Goal: Book appointment/travel/reservation

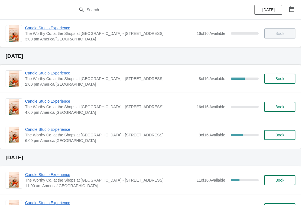
scroll to position [61, 0]
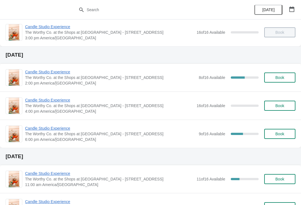
click at [51, 129] on span "Candle Studio Experience" at bounding box center [110, 128] width 171 height 6
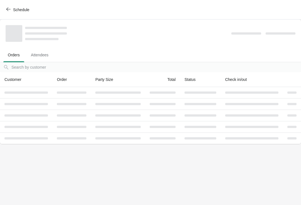
scroll to position [0, 0]
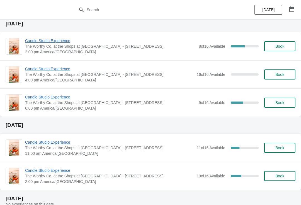
scroll to position [87, 0]
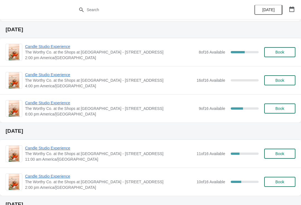
click at [60, 101] on span "Candle Studio Experience" at bounding box center [110, 103] width 171 height 6
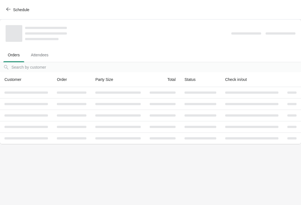
scroll to position [0, 0]
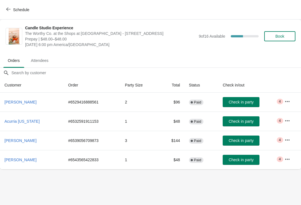
click at [280, 37] on span "Book" at bounding box center [279, 36] width 9 height 4
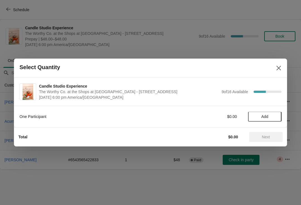
click at [257, 114] on button "Add" at bounding box center [264, 116] width 33 height 10
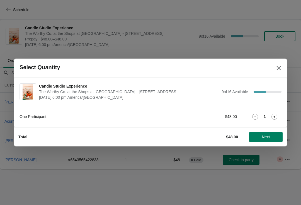
click at [268, 119] on div "1" at bounding box center [264, 117] width 33 height 6
click at [274, 118] on icon at bounding box center [274, 117] width 6 height 6
click at [263, 135] on span "Next" at bounding box center [266, 136] width 8 height 4
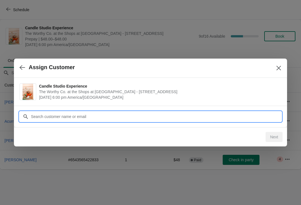
click at [171, 114] on input "Customer" at bounding box center [156, 116] width 251 height 10
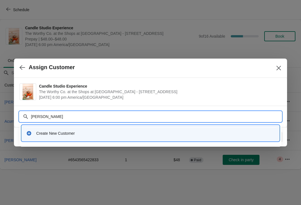
type input "Beth Castro"
click at [214, 137] on div "Create New Customer" at bounding box center [150, 132] width 253 height 11
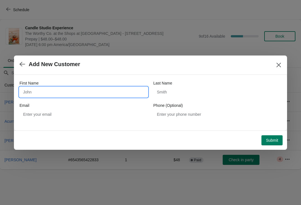
click at [104, 94] on input "First Name" at bounding box center [83, 92] width 128 height 10
type input "Beth"
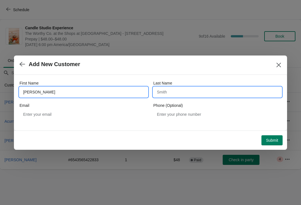
click at [219, 90] on input "Last Name" at bounding box center [217, 92] width 128 height 10
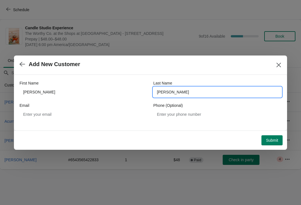
type input "Castro"
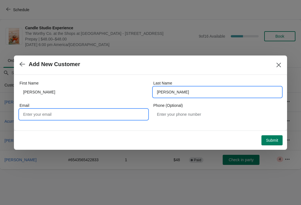
click at [92, 118] on input "Email" at bounding box center [83, 114] width 128 height 10
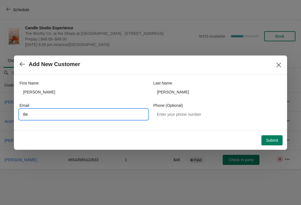
type input "B"
type input "bethcastromail"
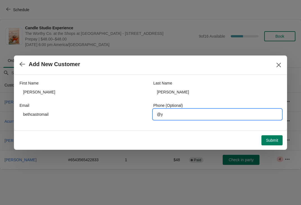
type input "@"
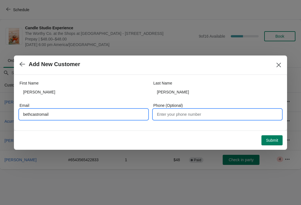
click at [107, 112] on input "bethcastromail" at bounding box center [83, 114] width 128 height 10
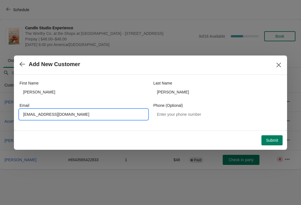
type input "bethcastromail@yahoo.com"
click at [272, 138] on span "Submit" at bounding box center [272, 140] width 12 height 4
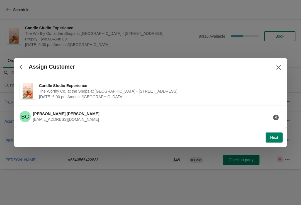
click at [273, 138] on span "Next" at bounding box center [274, 137] width 8 height 4
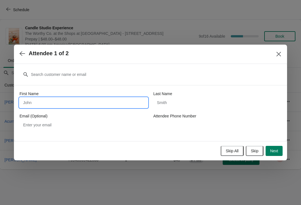
click at [115, 106] on input "First Name" at bounding box center [83, 102] width 128 height 10
type input "Sophia"
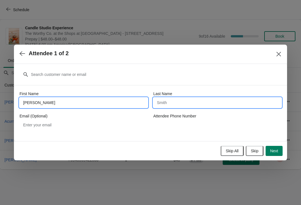
click at [244, 104] on input "Last Name" at bounding box center [217, 102] width 128 height 10
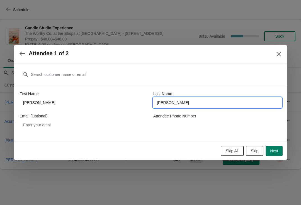
type input "Castro"
click at [278, 151] on button "Next" at bounding box center [273, 151] width 17 height 10
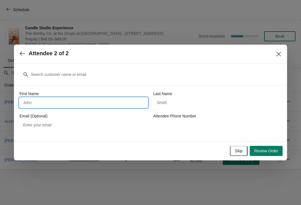
click at [96, 105] on input "First Name" at bounding box center [83, 102] width 128 height 10
type input "Beth"
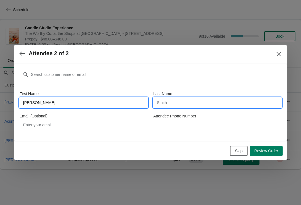
click at [227, 100] on input "Last Name" at bounding box center [217, 102] width 128 height 10
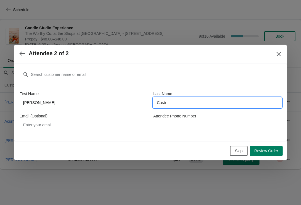
type input "Castro"
